Goal: Information Seeking & Learning: Learn about a topic

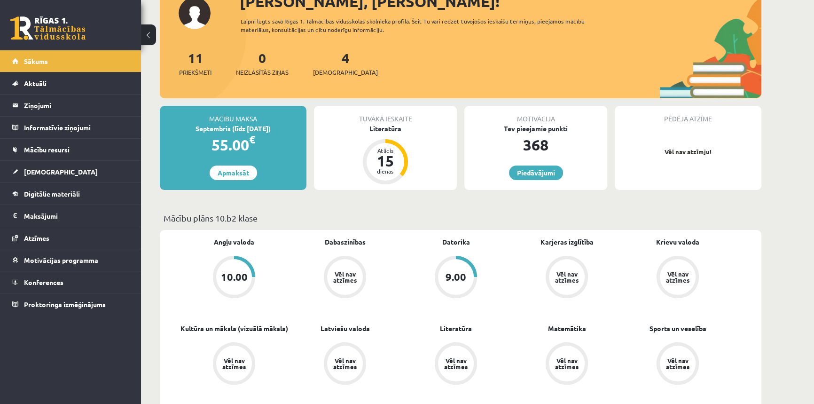
scroll to position [85, 0]
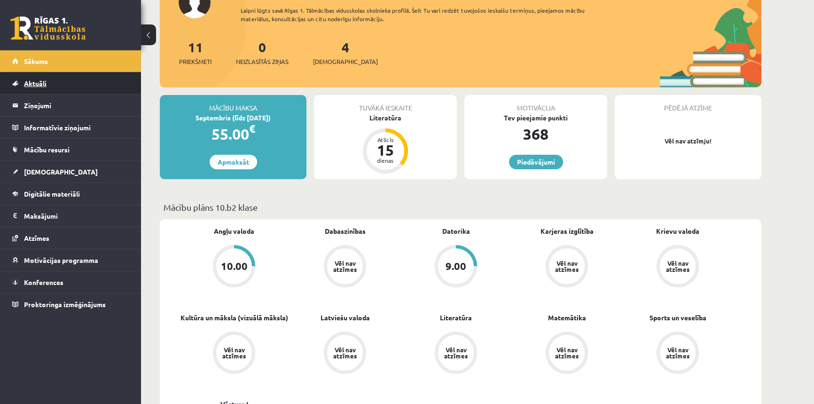
click at [33, 83] on span "Aktuāli" at bounding box center [35, 83] width 23 height 8
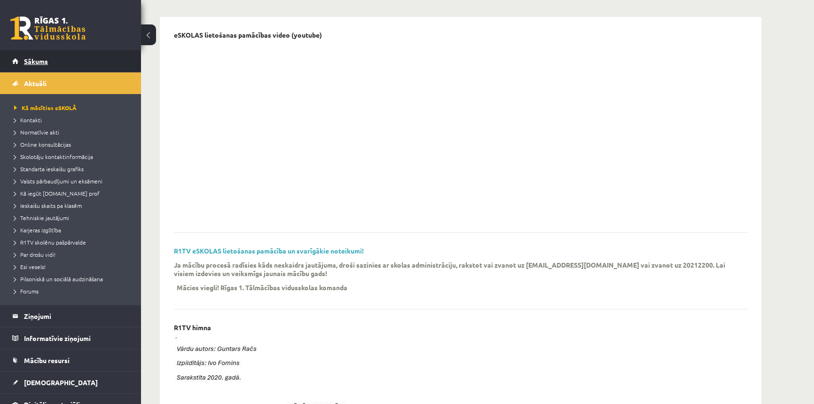
click at [38, 61] on span "Sākums" at bounding box center [36, 61] width 24 height 8
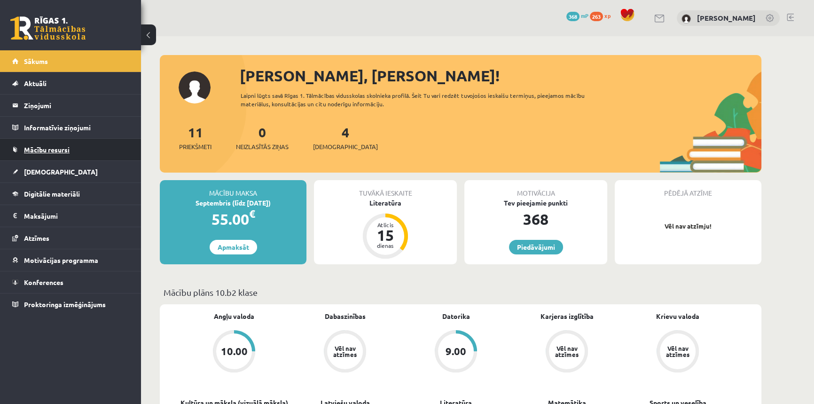
click at [52, 150] on span "Mācību resursi" at bounding box center [47, 149] width 46 height 8
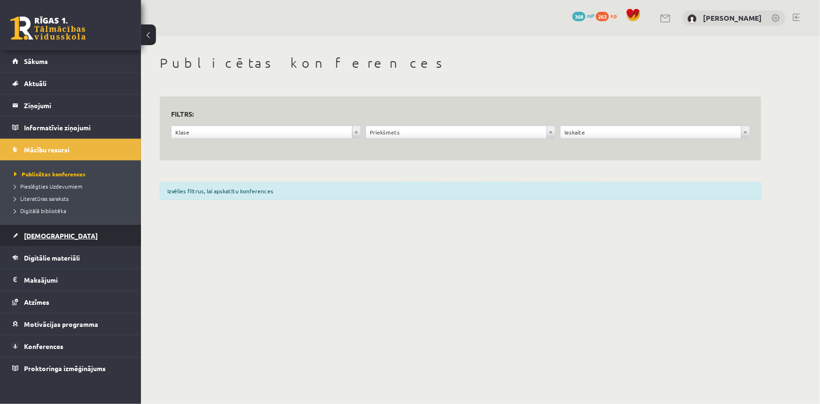
click at [32, 230] on link "[DEMOGRAPHIC_DATA]" at bounding box center [70, 236] width 117 height 22
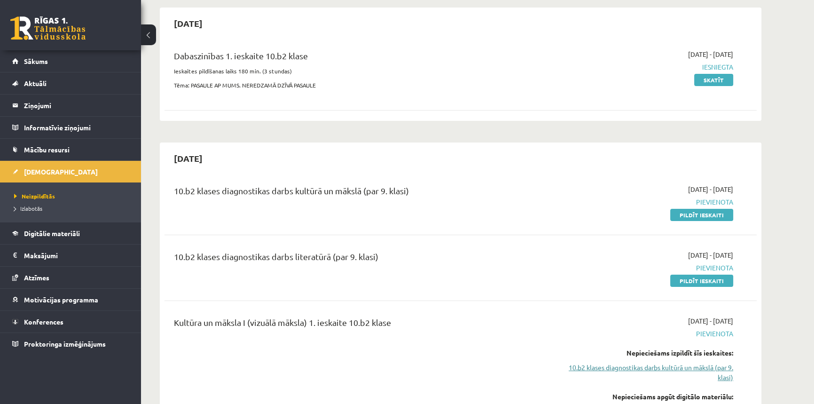
scroll to position [128, 0]
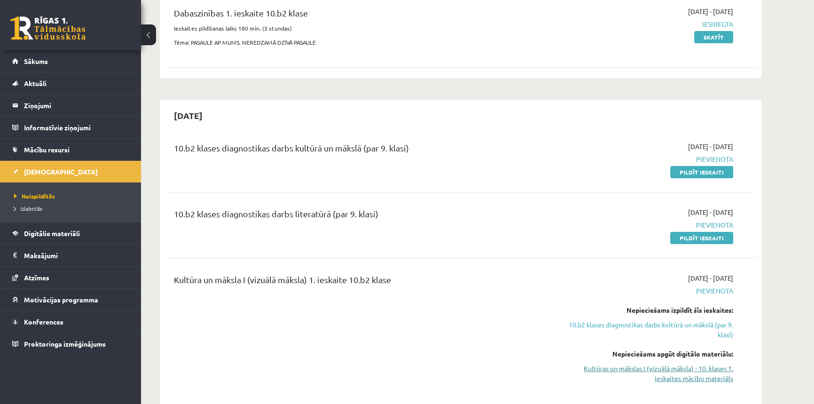
click at [647, 367] on link "Kultūras un mākslas I (vizuālā māksla) - 10. klases 1. ieskaites mācību materiā…" at bounding box center [644, 373] width 177 height 20
click at [664, 373] on link "Kultūras un mākslas I (vizuālā māksla) - 10. klases 1. ieskaites mācību materiā…" at bounding box center [644, 373] width 177 height 20
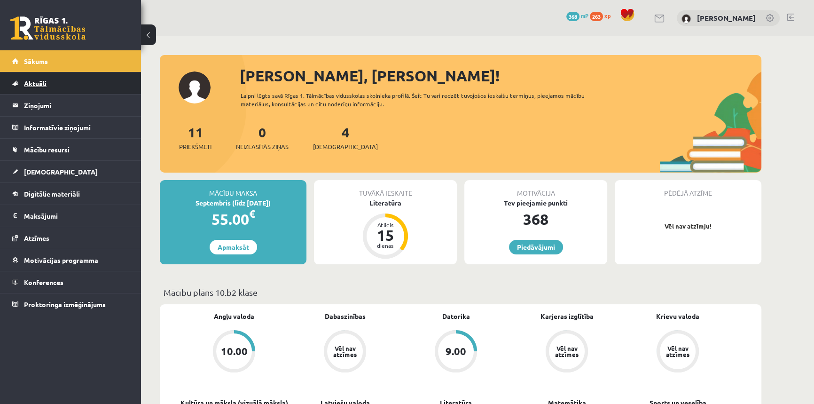
click at [40, 85] on span "Aktuāli" at bounding box center [35, 83] width 23 height 8
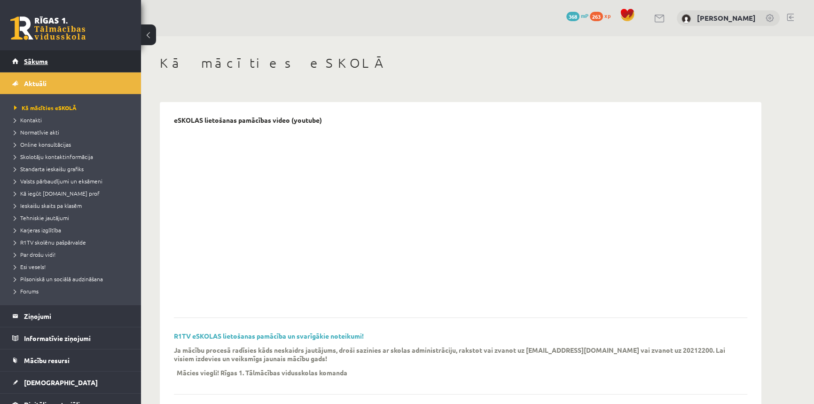
click at [40, 60] on span "Sākums" at bounding box center [36, 61] width 24 height 8
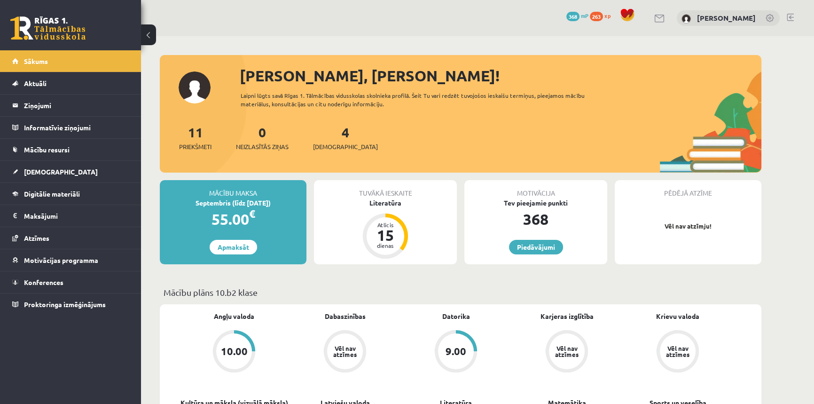
click at [41, 200] on link "Digitālie materiāli" at bounding box center [70, 194] width 117 height 22
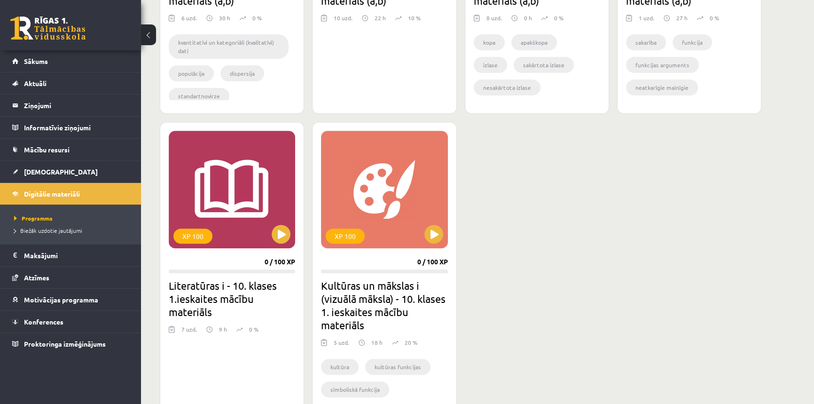
scroll to position [470, 0]
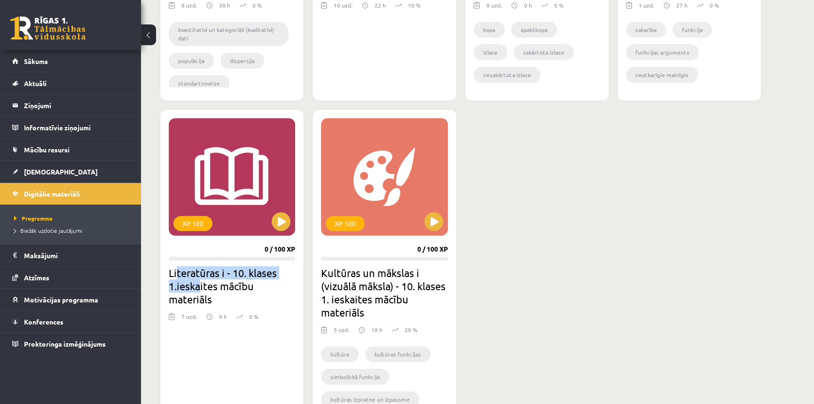
drag, startPoint x: 201, startPoint y: 280, endPoint x: 177, endPoint y: 268, distance: 26.5
click at [177, 268] on h2 "Literatūras i - 10. klases 1.ieskaites mācību materiāls" at bounding box center [232, 285] width 126 height 39
click at [184, 270] on h2 "Literatūras i - 10. klases 1.ieskaites mācību materiāls" at bounding box center [232, 285] width 126 height 39
click at [211, 273] on h2 "Literatūras i - 10. klases 1.ieskaites mācību materiāls" at bounding box center [232, 285] width 126 height 39
click at [286, 222] on button at bounding box center [281, 221] width 19 height 19
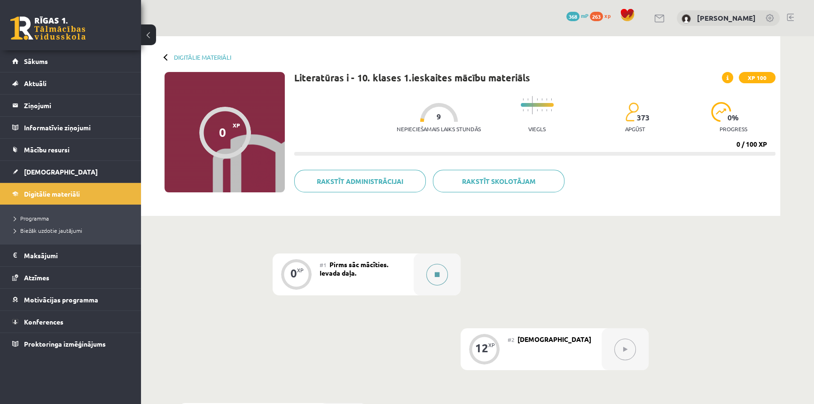
click at [437, 277] on icon at bounding box center [437, 275] width 5 height 6
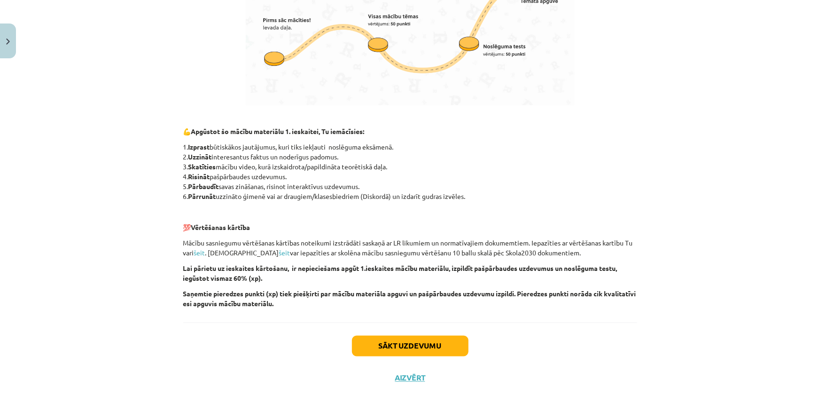
scroll to position [595, 0]
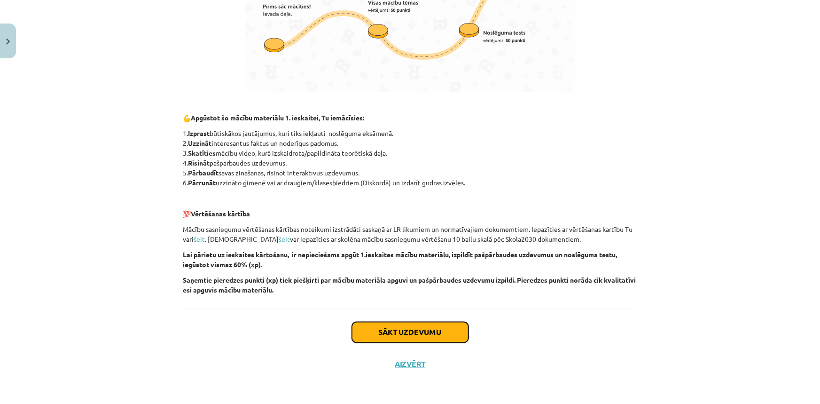
click at [411, 331] on button "Sākt uzdevumu" at bounding box center [410, 332] width 117 height 21
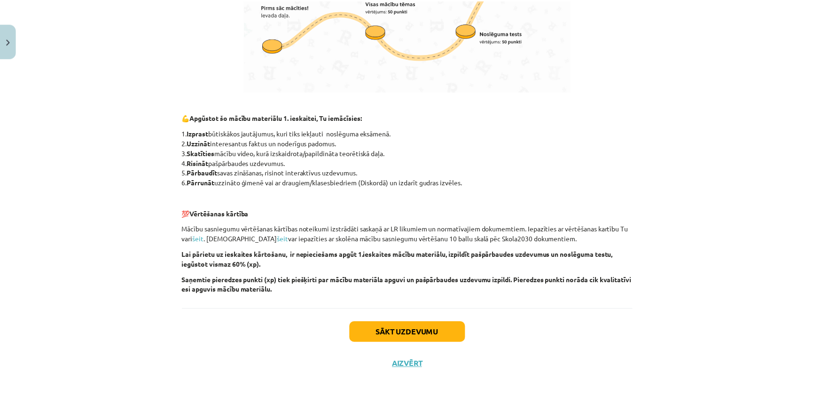
scroll to position [0, 0]
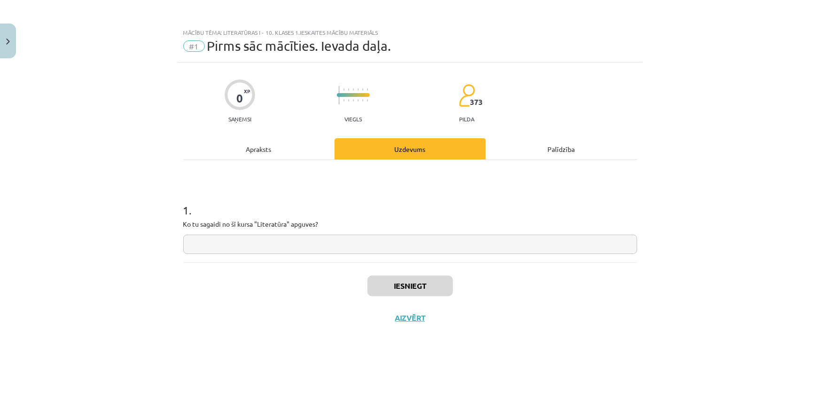
click at [225, 246] on input "text" at bounding box center [410, 244] width 454 height 19
drag, startPoint x: 182, startPoint y: 223, endPoint x: 354, endPoint y: 234, distance: 172.0
click at [354, 234] on div "0 XP Saņemsi Viegls 373 pilda Apraksts Uzdevums Palīdzība 1 . Ko tu sagaidi no …" at bounding box center [410, 222] width 465 height 318
click at [309, 212] on h1 "1 ." at bounding box center [410, 201] width 454 height 29
click at [406, 316] on button "Aizvērt" at bounding box center [411, 317] width 36 height 9
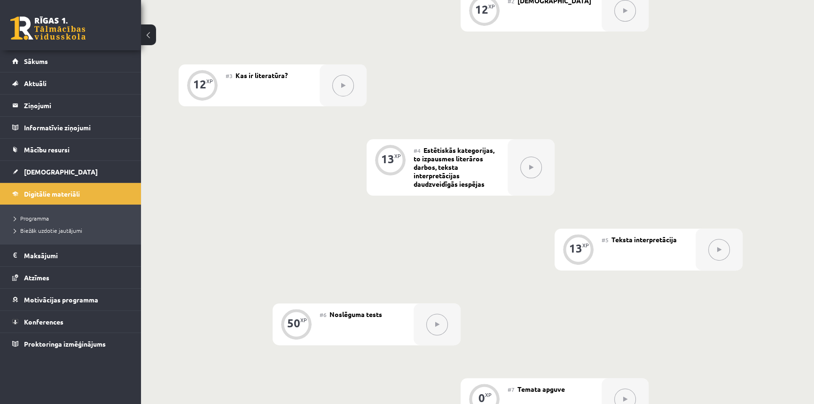
scroll to position [305, 0]
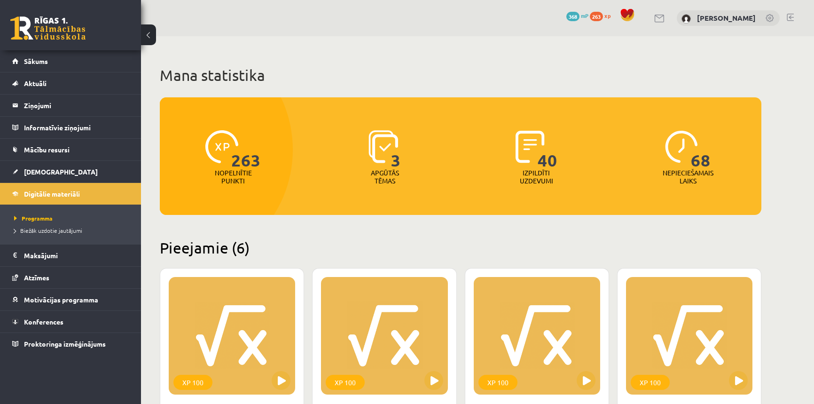
scroll to position [470, 0]
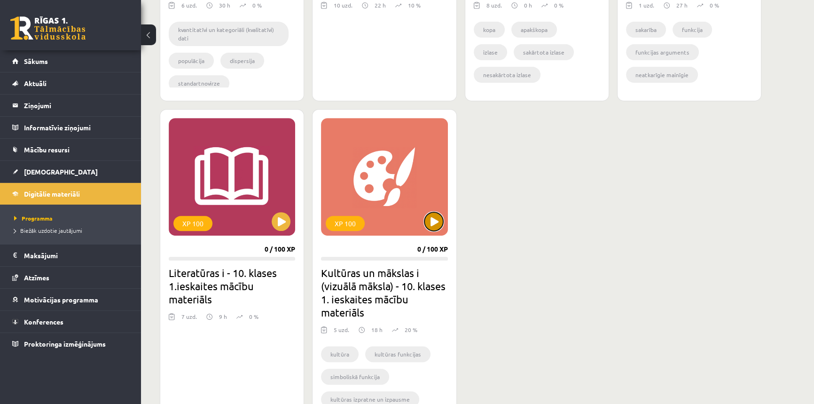
click at [428, 227] on button at bounding box center [434, 221] width 19 height 19
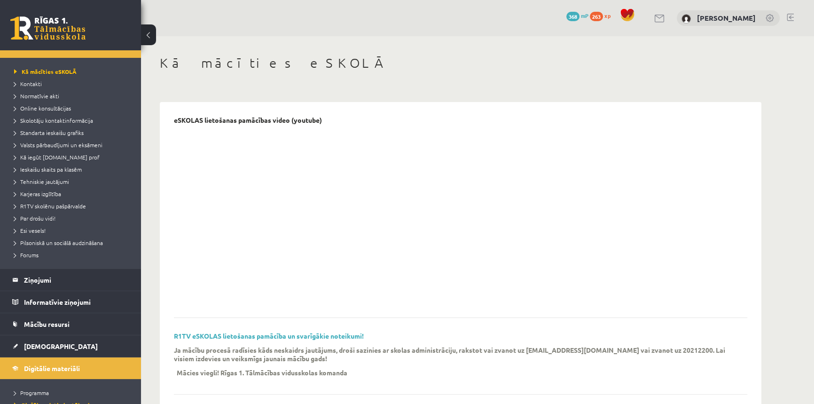
scroll to position [85, 0]
